Goal: Navigation & Orientation: Understand site structure

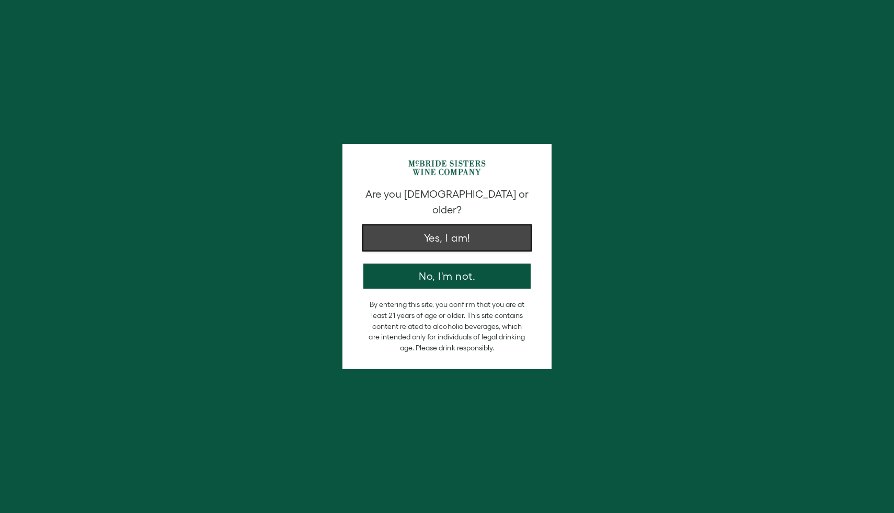
click at [458, 225] on button "Yes, I am!" at bounding box center [447, 237] width 167 height 25
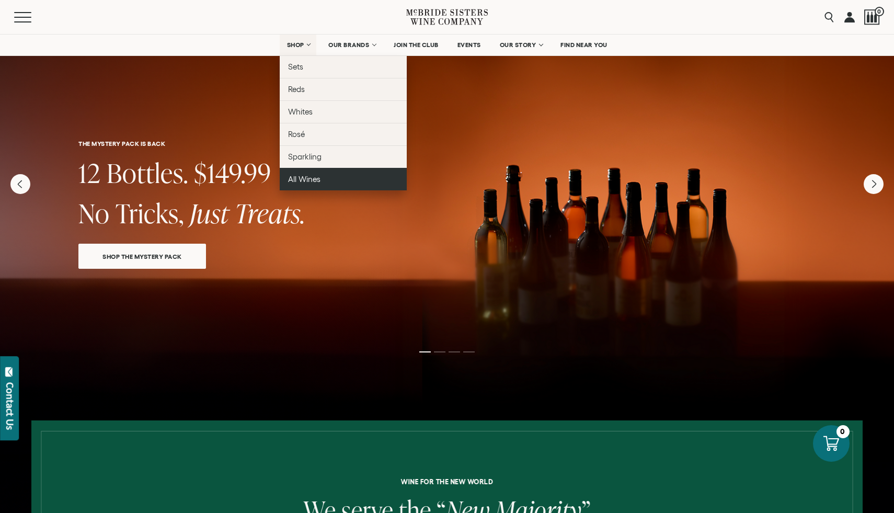
click at [302, 181] on span "All Wines" at bounding box center [304, 179] width 32 height 9
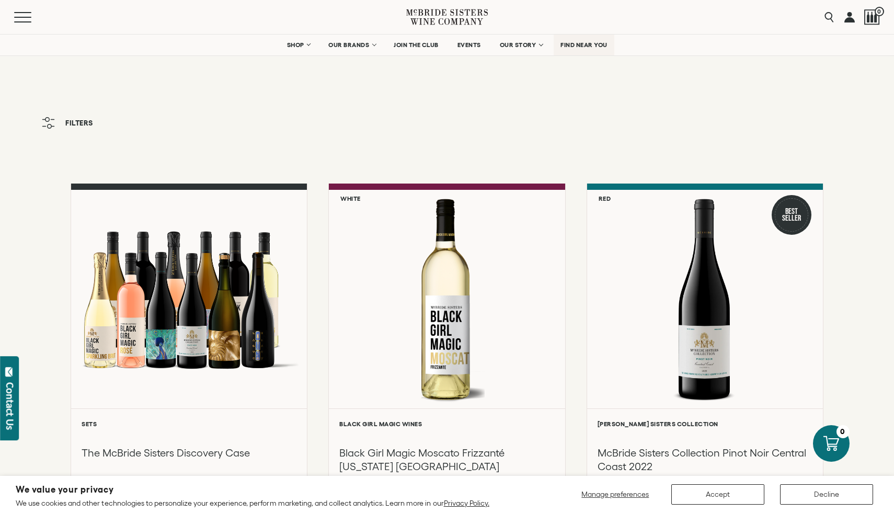
click at [577, 46] on span "FIND NEAR YOU" at bounding box center [584, 44] width 47 height 7
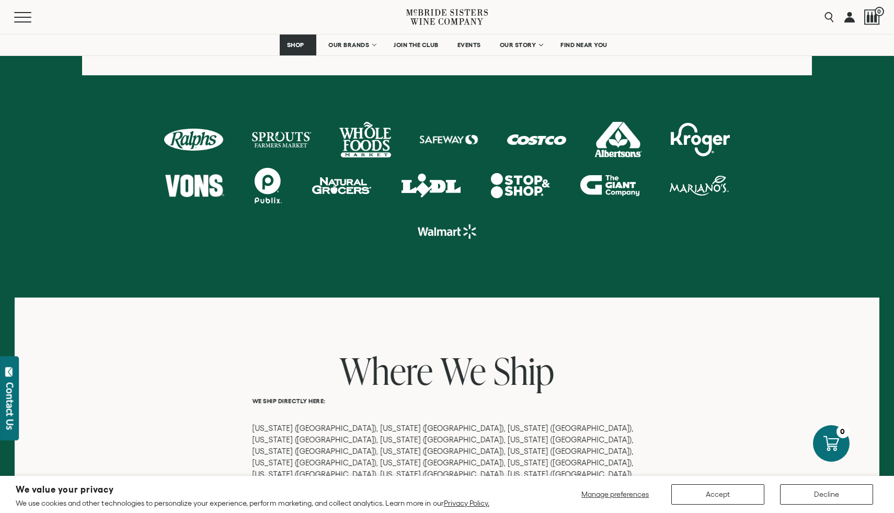
scroll to position [559, 0]
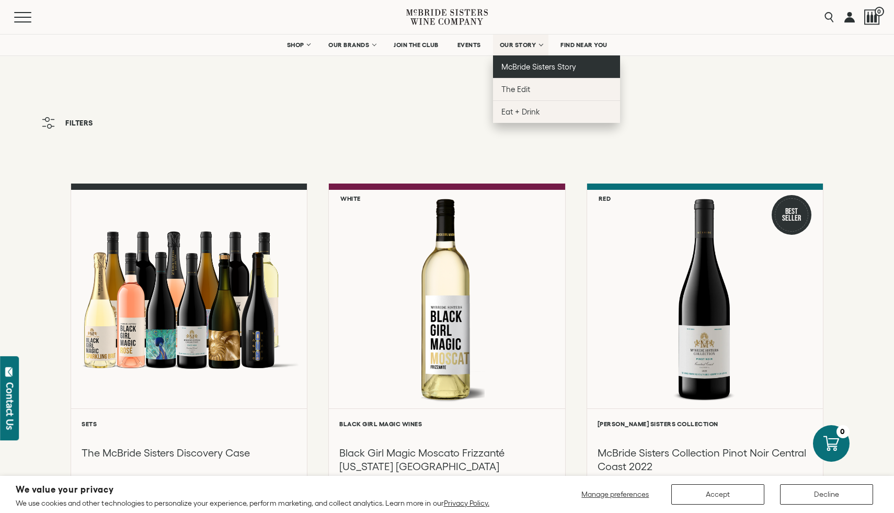
click at [526, 67] on span "McBride Sisters Story" at bounding box center [539, 66] width 75 height 9
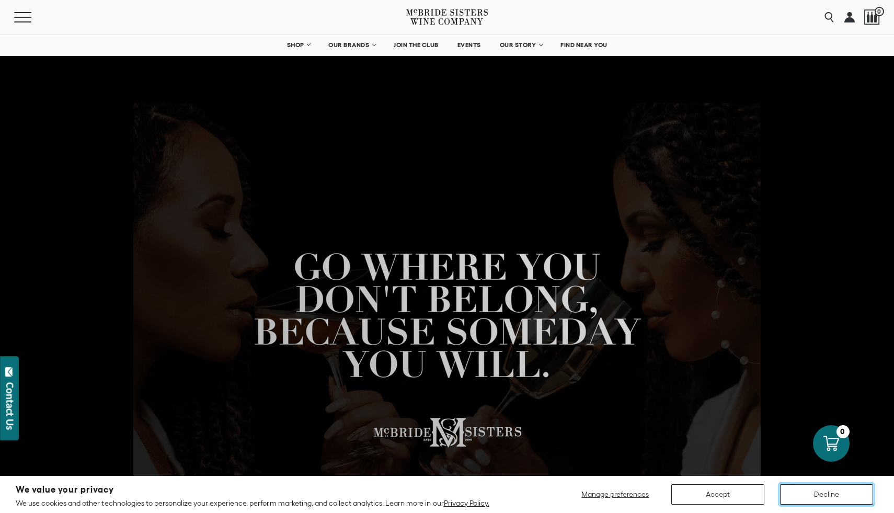
click at [821, 495] on button "Decline" at bounding box center [826, 494] width 93 height 20
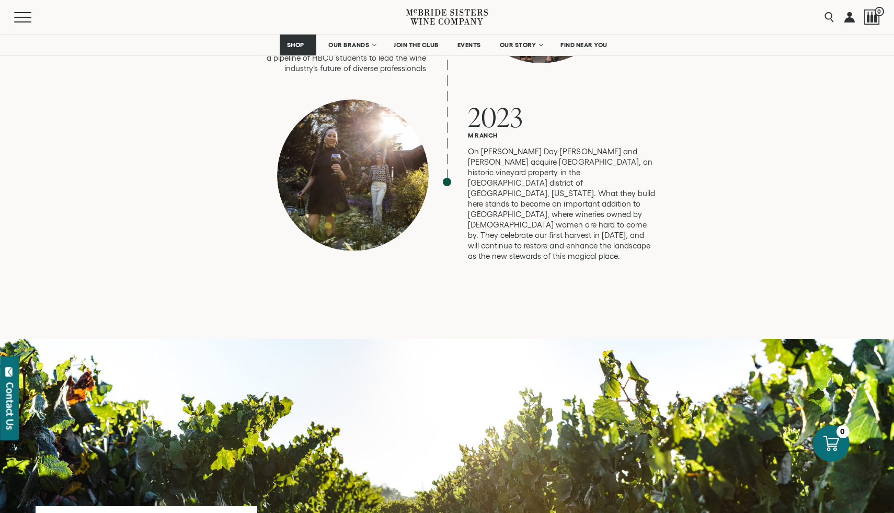
scroll to position [2874, 0]
